Goal: Ask a question

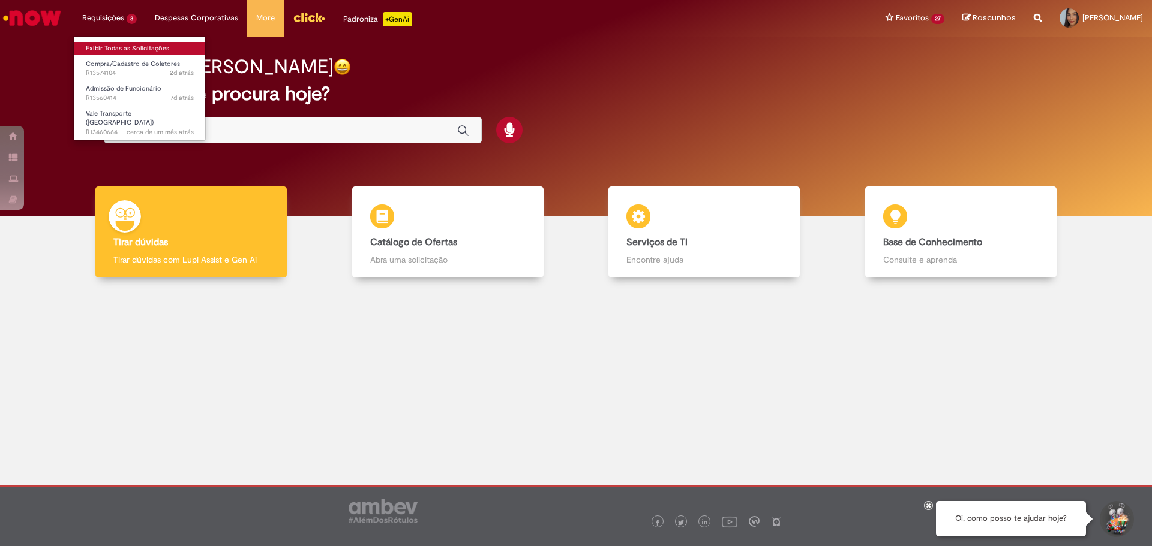
click at [119, 45] on link "Exibir Todas as Solicitações" at bounding box center [140, 48] width 132 height 13
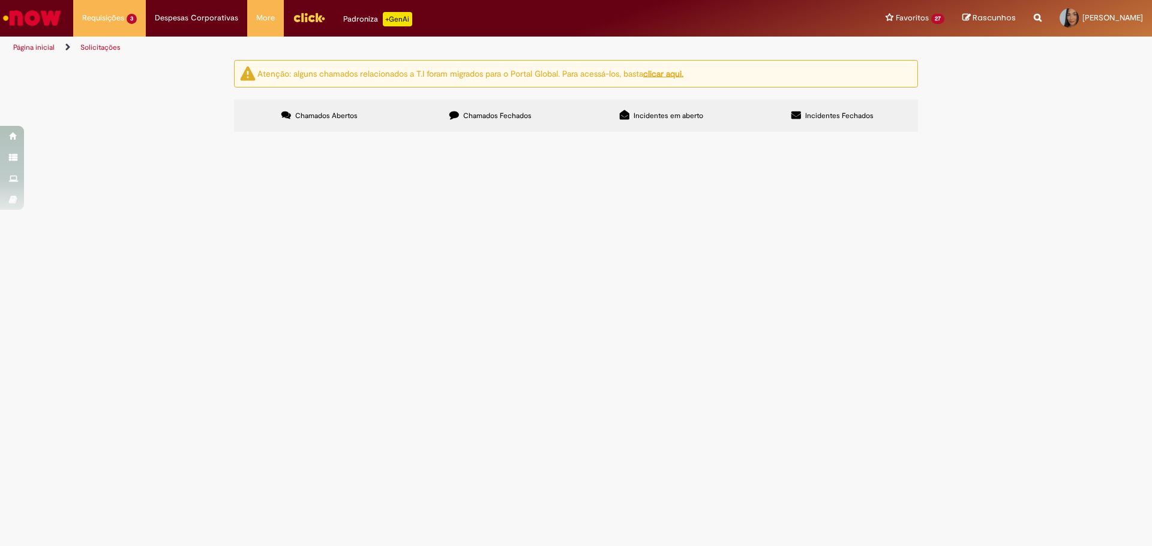
click at [0, 0] on span "Fiz todo o processo da compra, relógio instalado, no entanto, não capta a marca…" at bounding box center [0, 0] width 0 height 0
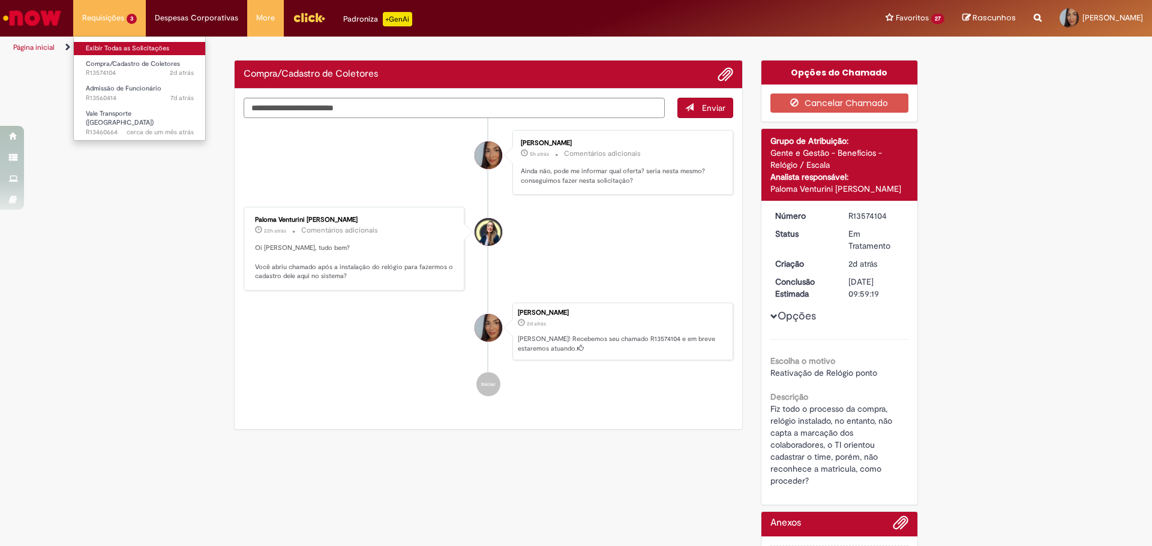
click at [106, 53] on link "Exibir Todas as Solicitações" at bounding box center [140, 48] width 132 height 13
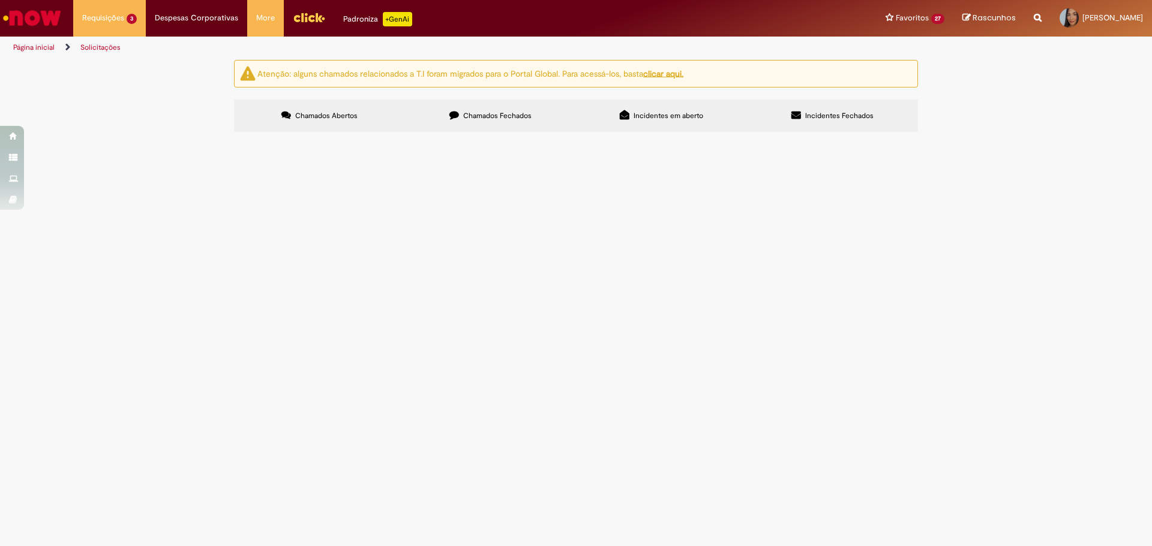
click at [0, 0] on span "Pendente Usuário" at bounding box center [0, 0] width 0 height 0
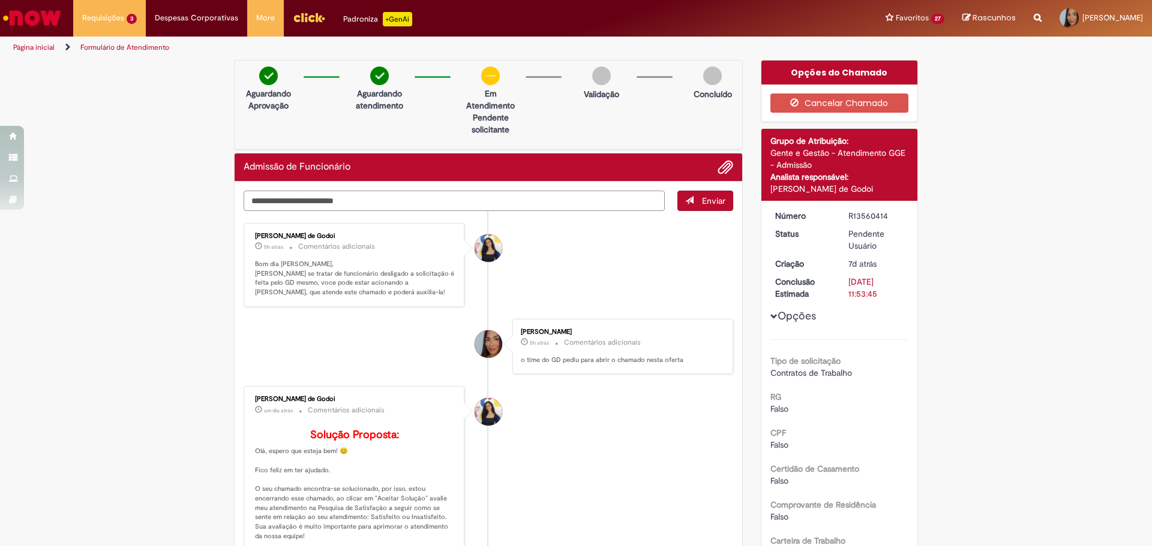
click at [414, 200] on textarea "Digite sua mensagem aqui..." at bounding box center [454, 201] width 421 height 20
type textarea "*"
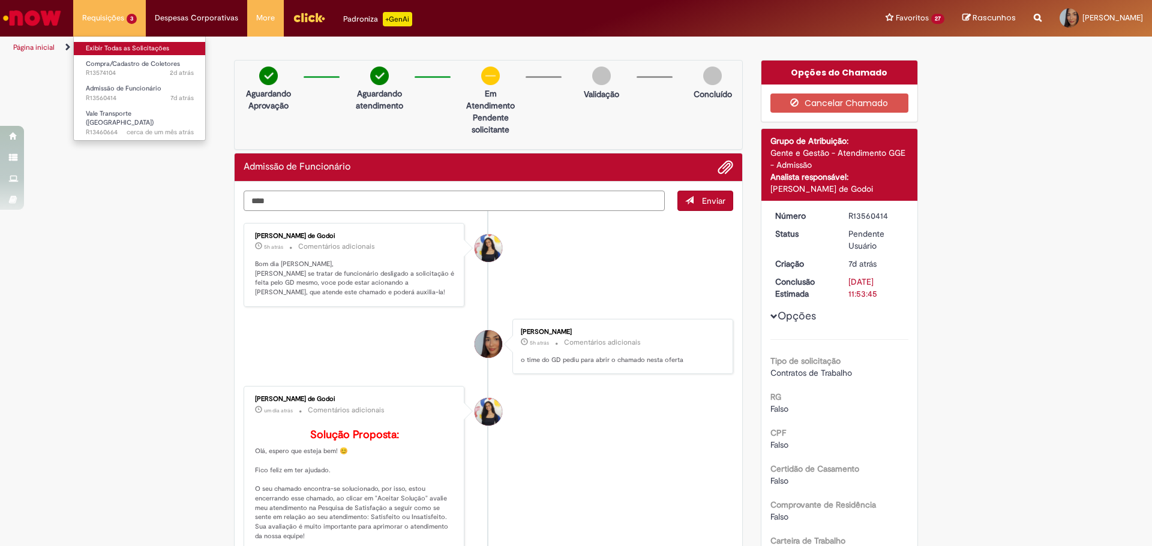
type textarea "***"
click at [107, 51] on link "Exibir Todas as Solicitações" at bounding box center [140, 48] width 132 height 13
